Goal: Contribute content: Contribute content

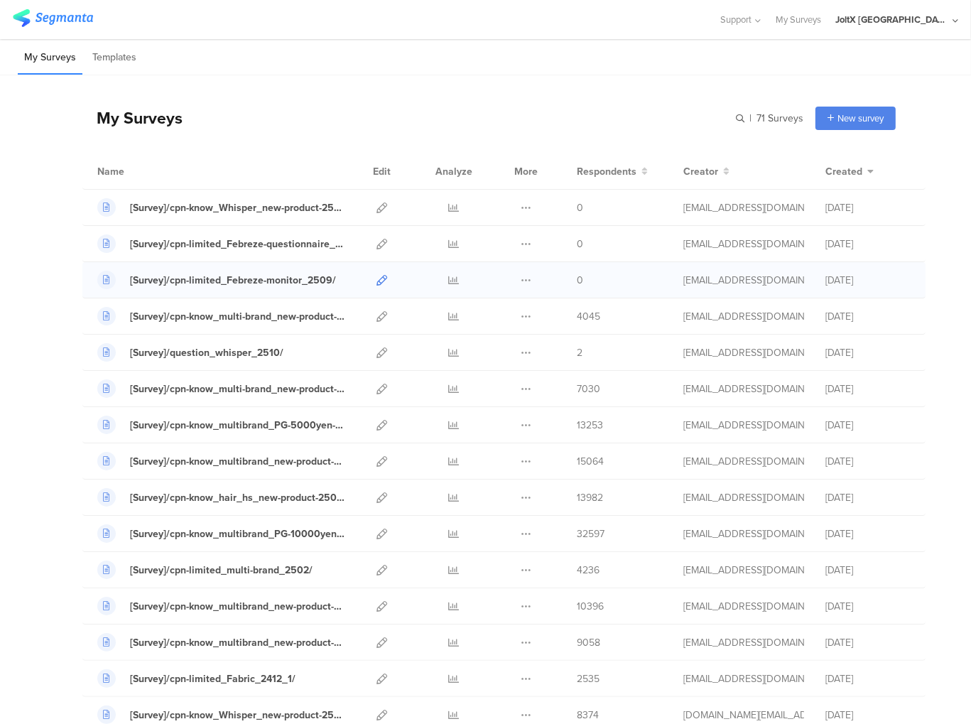
click at [376, 281] on icon at bounding box center [381, 280] width 11 height 11
click at [376, 278] on icon at bounding box center [381, 280] width 11 height 11
click at [872, 117] on span "New survey" at bounding box center [860, 117] width 46 height 13
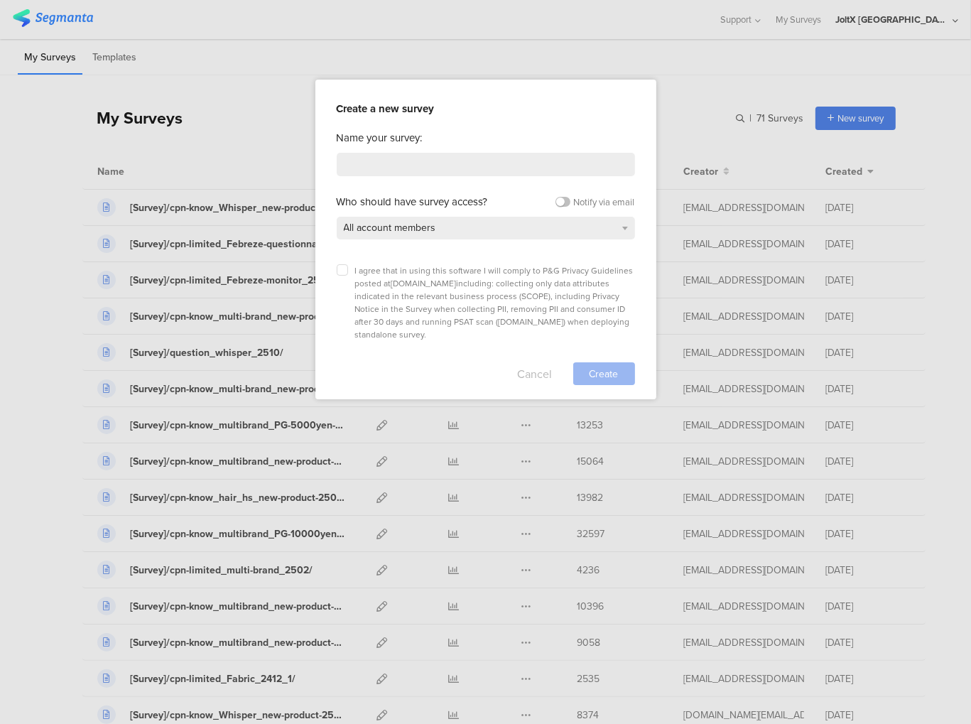
click at [539, 362] on button "Cancel" at bounding box center [535, 373] width 35 height 23
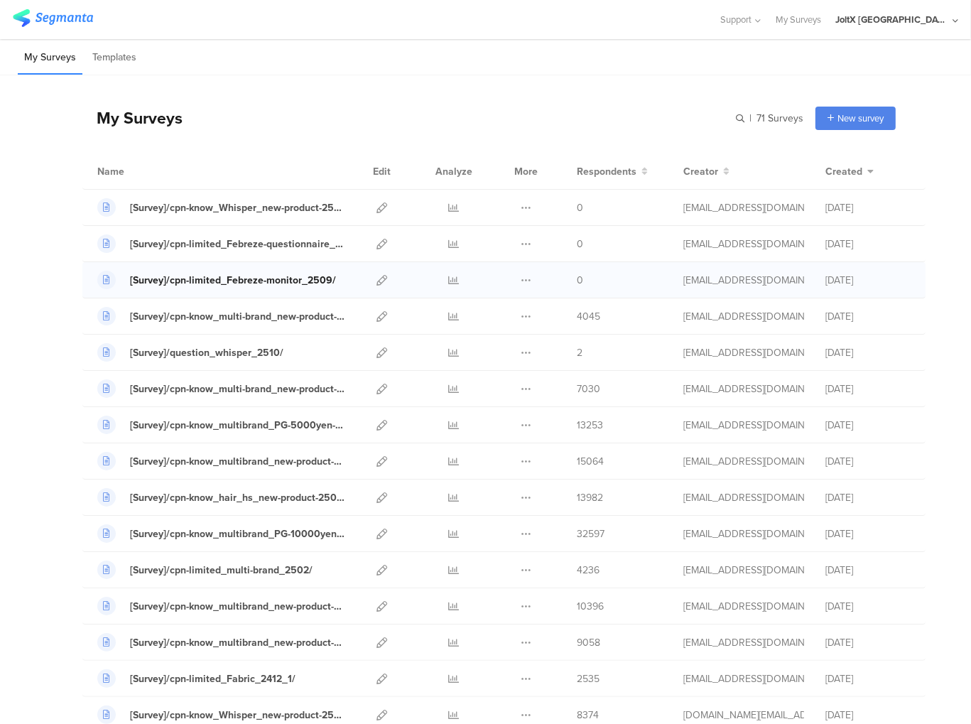
click at [269, 281] on div "[Survey]/cpn-limited_Febreze-monitor_2509/" at bounding box center [233, 280] width 206 height 15
click at [376, 280] on icon at bounding box center [381, 280] width 11 height 11
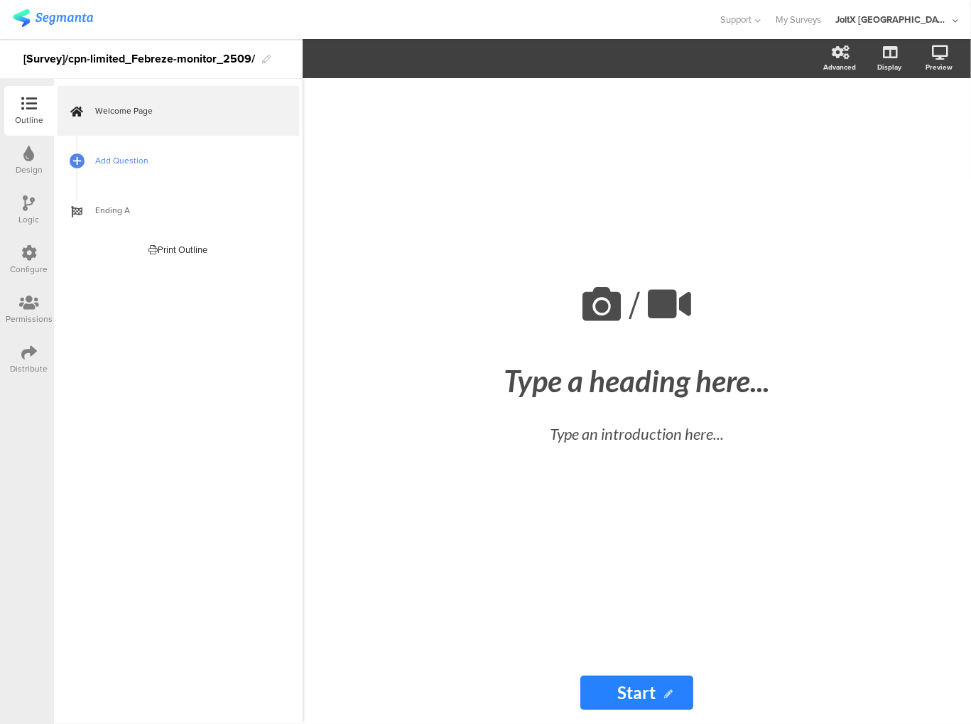
click at [122, 164] on span "Add Question" at bounding box center [186, 160] width 182 height 14
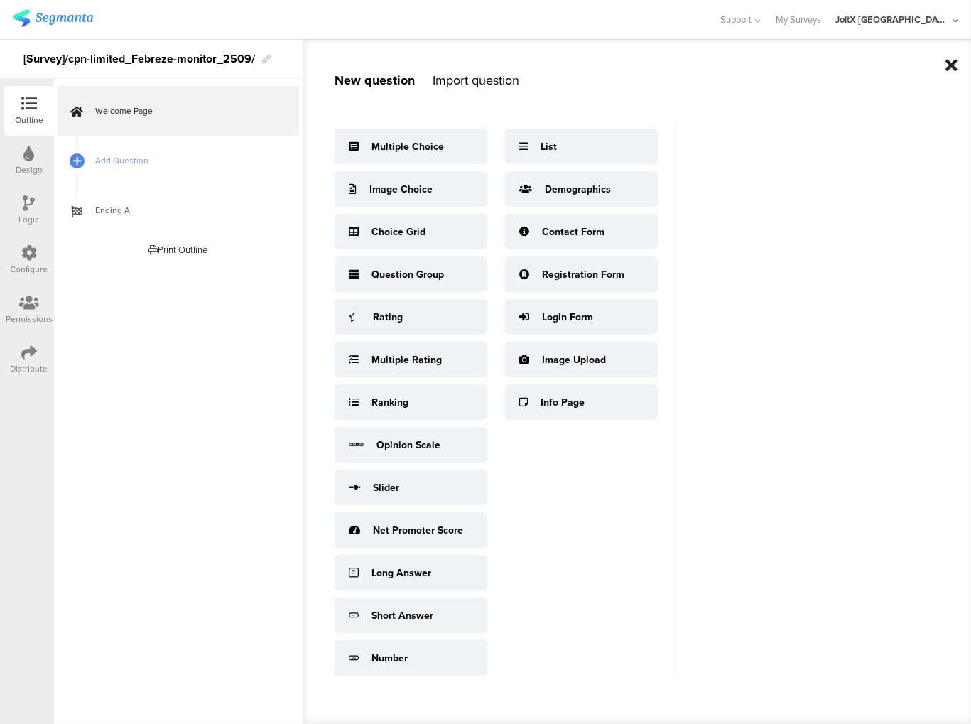
click at [950, 66] on icon at bounding box center [951, 65] width 12 height 17
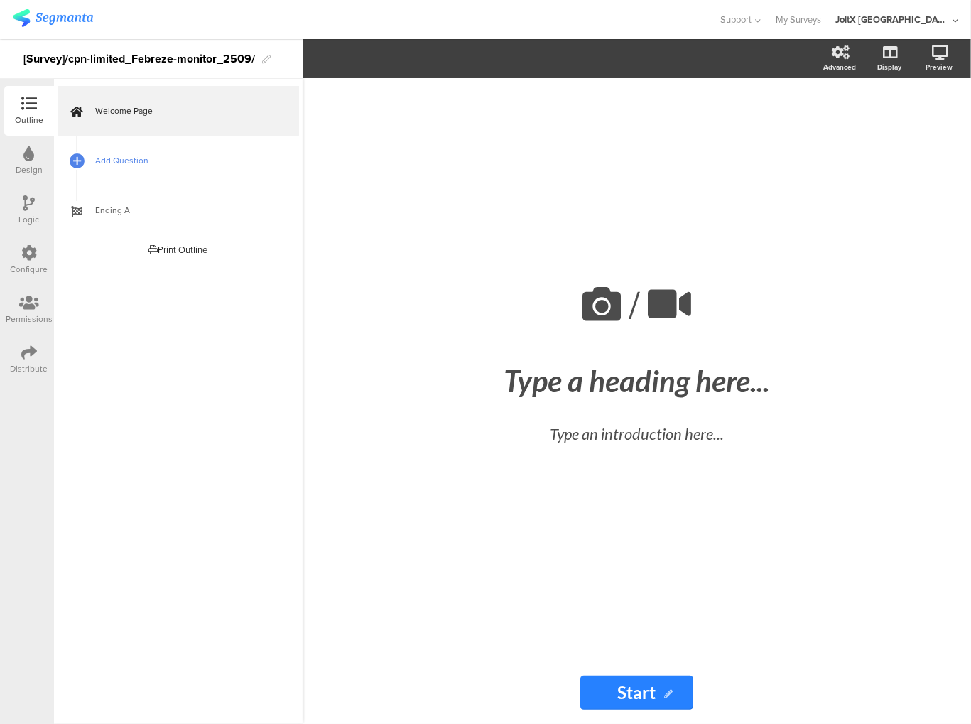
click at [153, 162] on span "Add Question" at bounding box center [186, 160] width 182 height 14
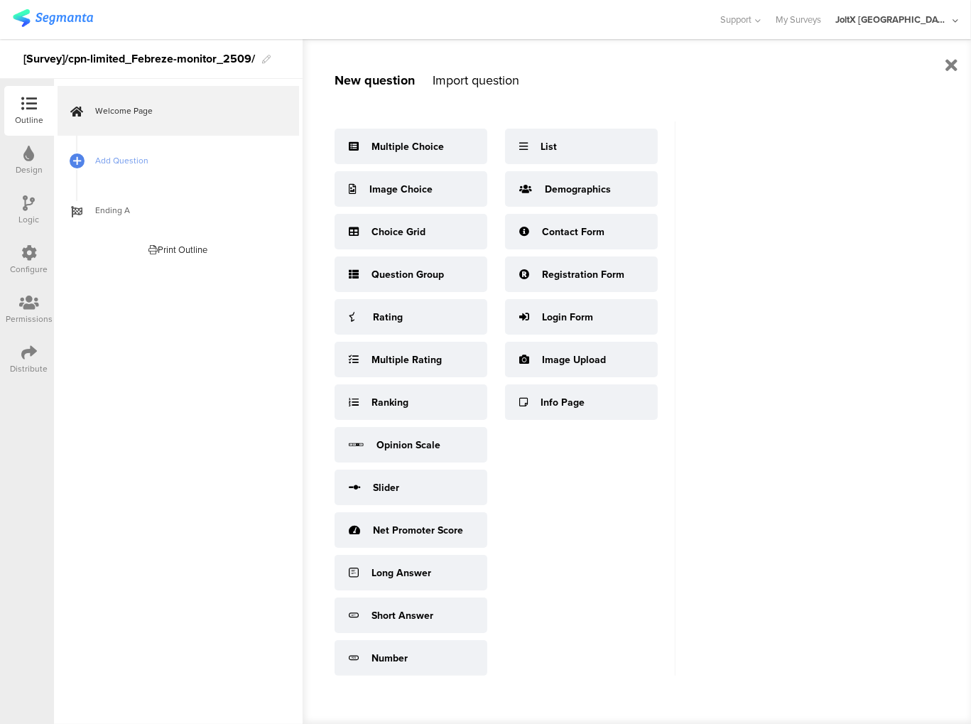
click at [45, 23] on img at bounding box center [53, 18] width 80 height 18
